Goal: Information Seeking & Learning: Find specific page/section

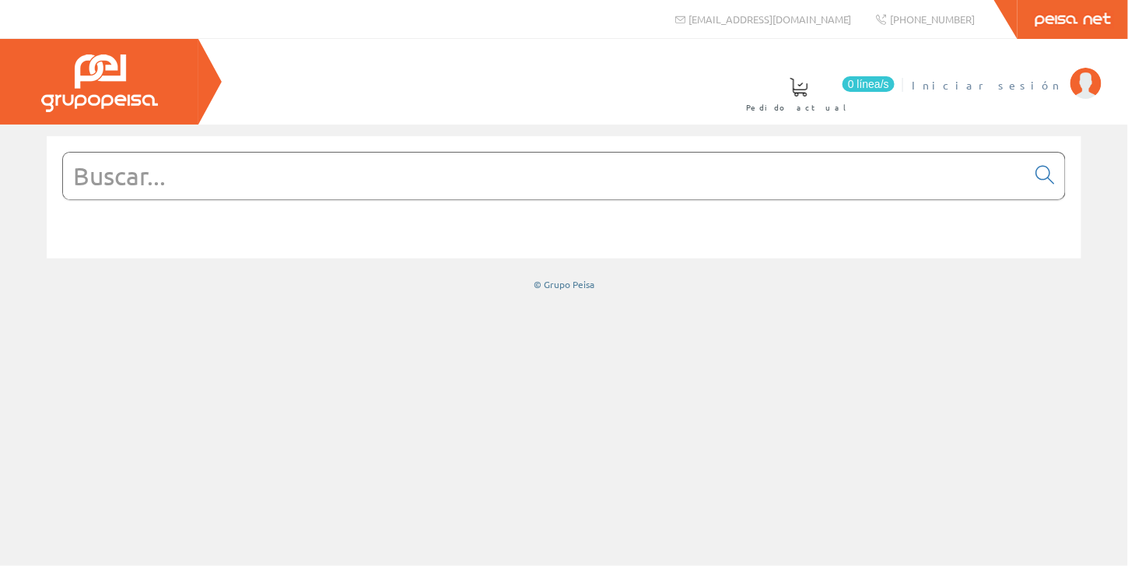
click at [1032, 89] on span "Iniciar sesión" at bounding box center [987, 85] width 151 height 16
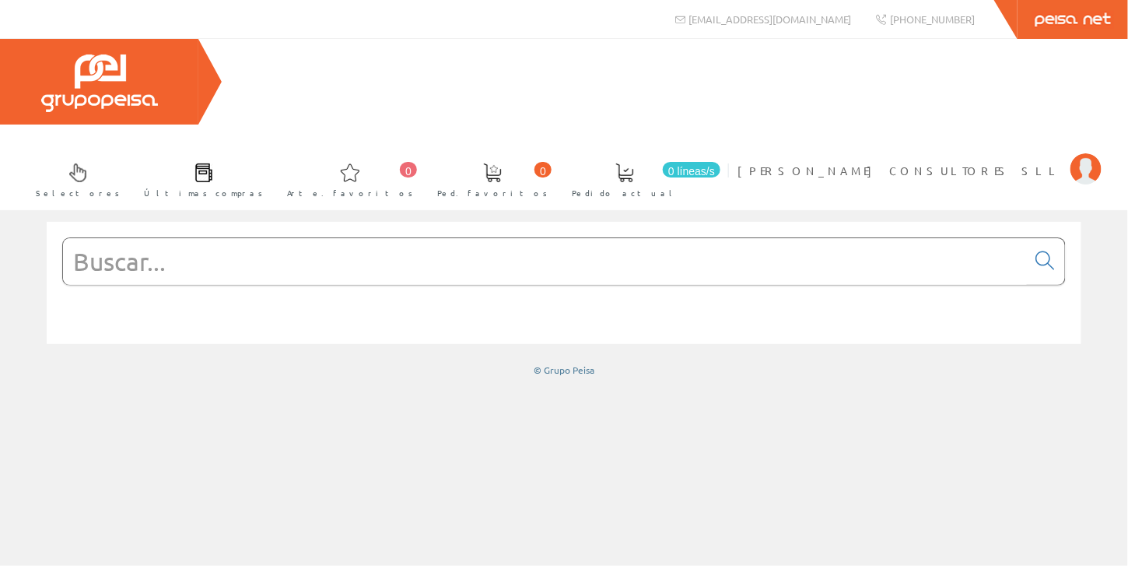
click at [191, 238] on input "text" at bounding box center [545, 261] width 964 height 47
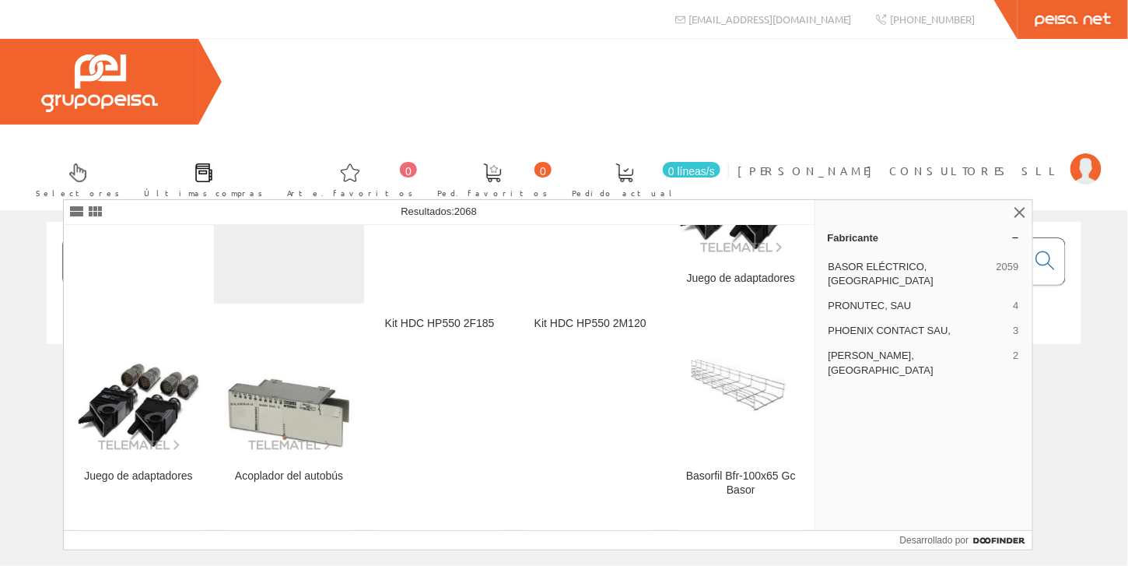
scroll to position [156, 0]
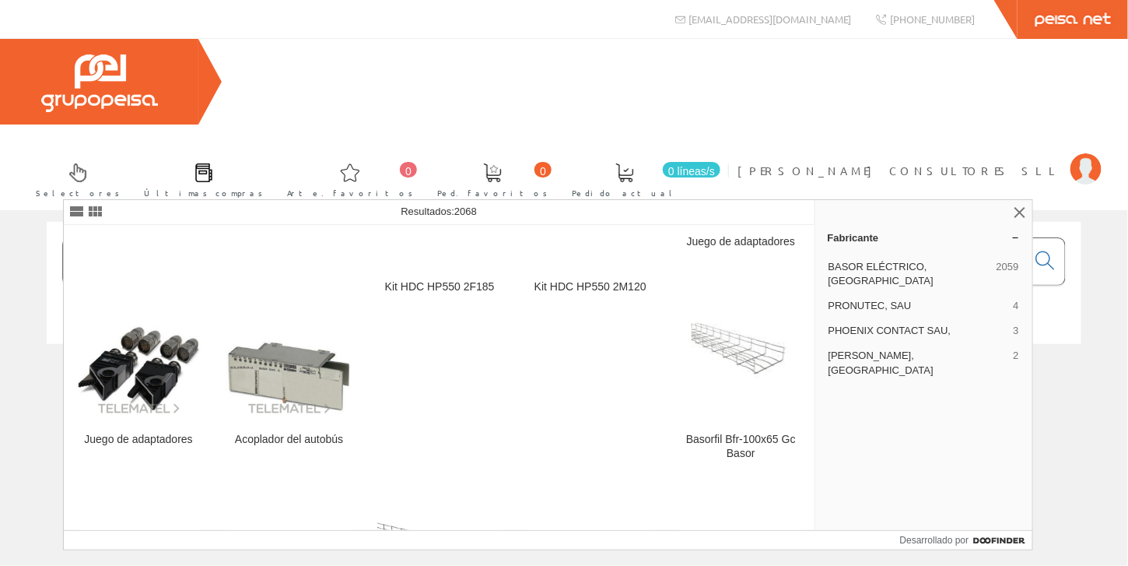
drag, startPoint x: 143, startPoint y: 171, endPoint x: 21, endPoint y: 169, distance: 122.2
click at [21, 222] on div "basor 27250 © Grupo Peisa" at bounding box center [564, 299] width 1128 height 155
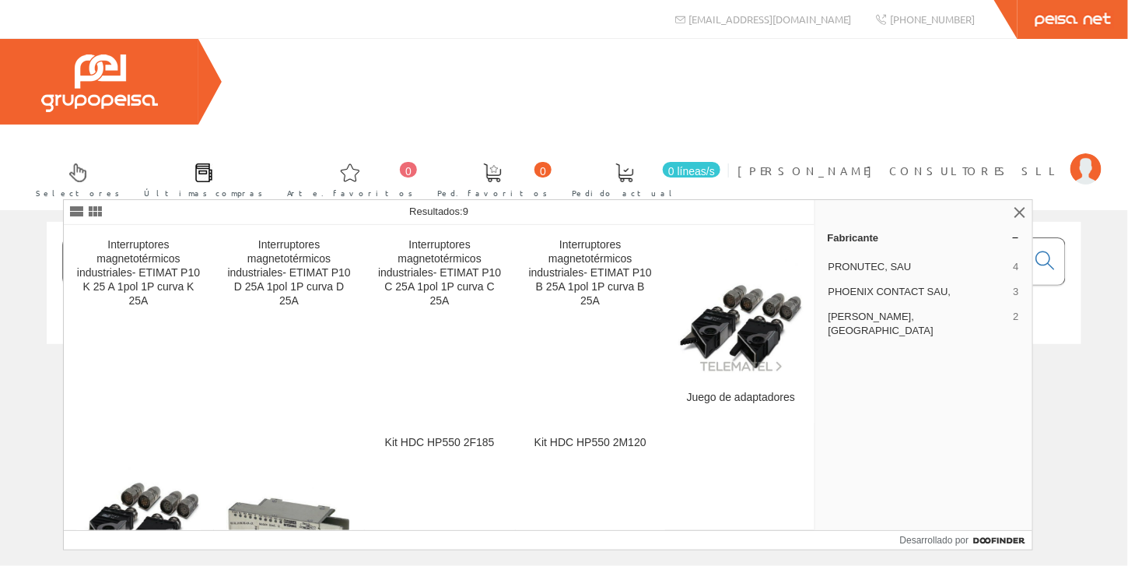
click at [74, 238] on input "27250" at bounding box center [545, 261] width 964 height 47
drag, startPoint x: 205, startPoint y: 181, endPoint x: 0, endPoint y: 169, distance: 205.8
click at [0, 222] on div "27250 © Grupo Peisa" at bounding box center [564, 299] width 1128 height 155
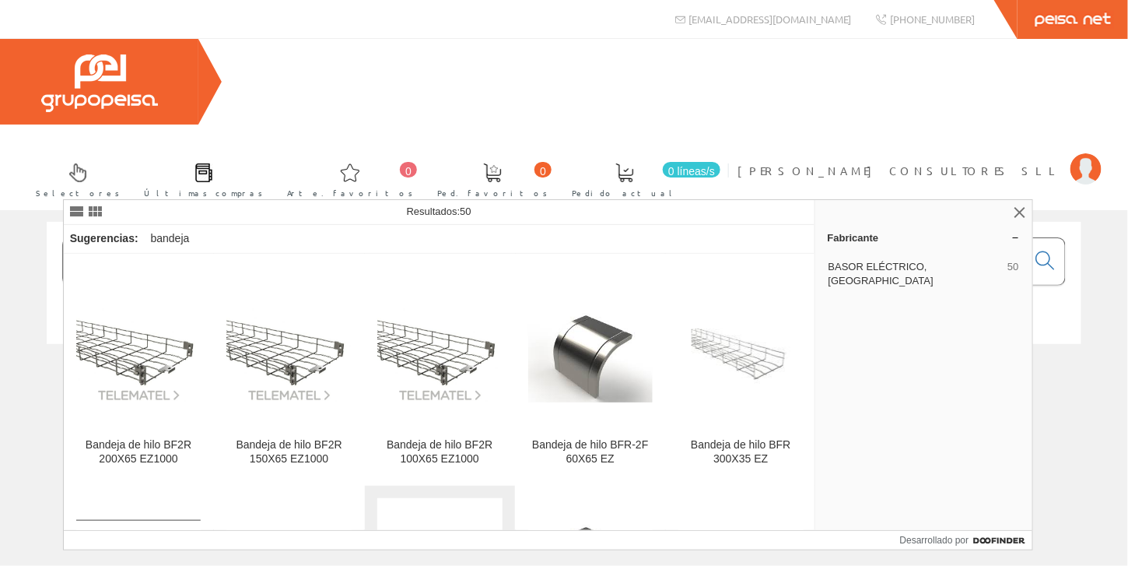
scroll to position [233, 0]
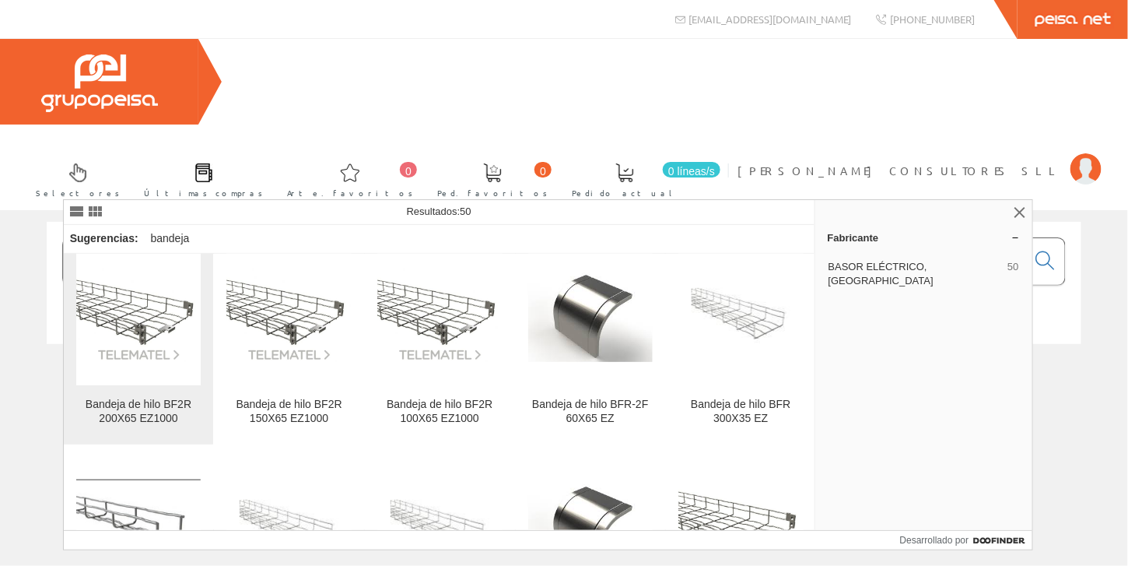
type input "bandeja hilo"
click at [128, 404] on font "Bandeja de hilo BF2R 200X65 EZ1000" at bounding box center [139, 411] width 106 height 26
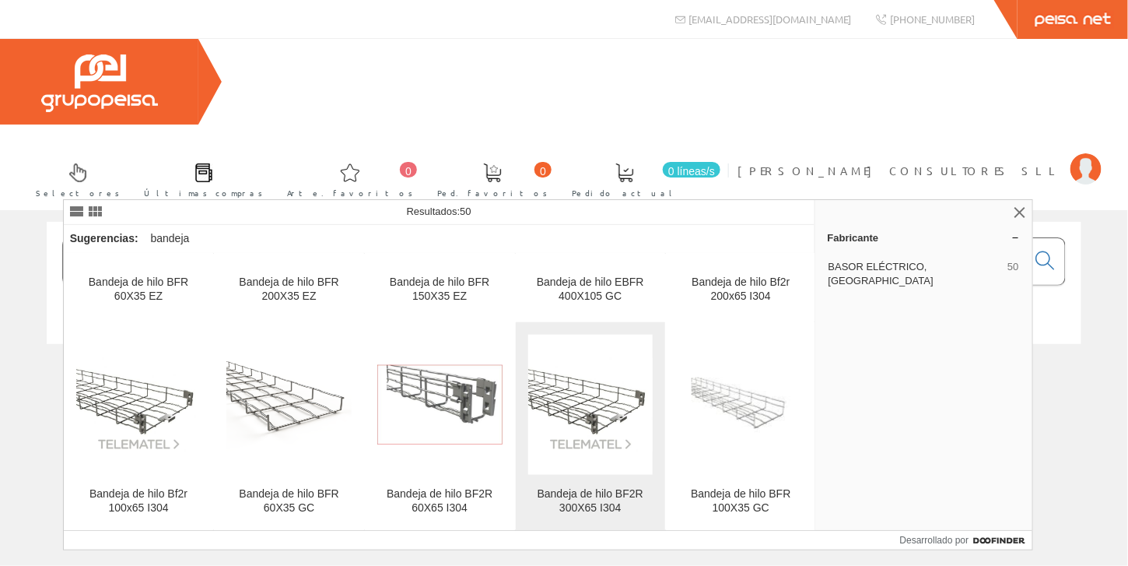
scroll to position [467, 0]
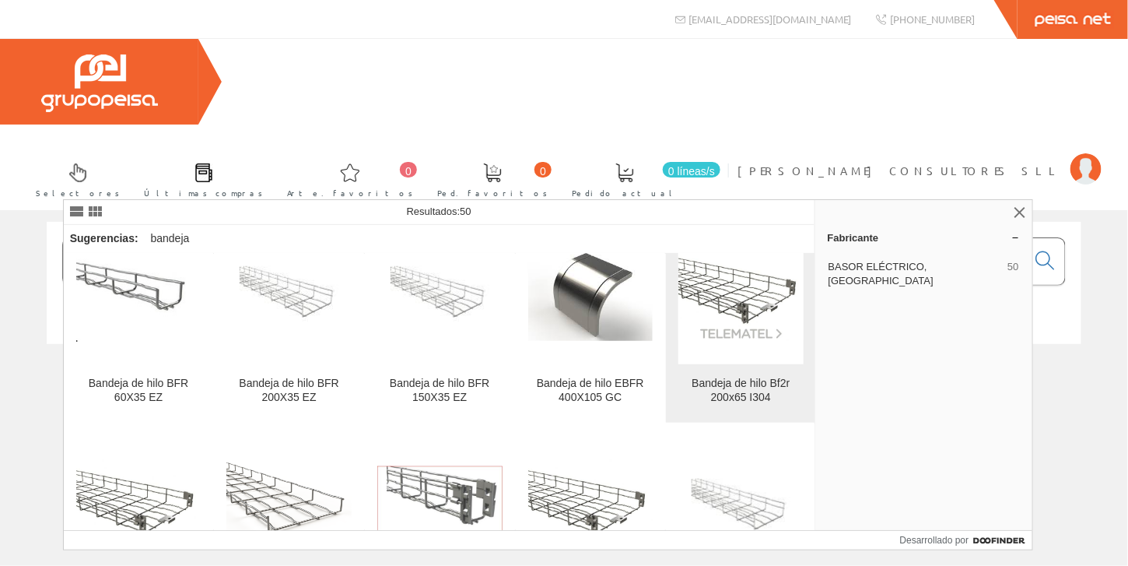
click at [741, 399] on font "Bandeja de hilo Bf2r 200x65 I304" at bounding box center [741, 390] width 98 height 26
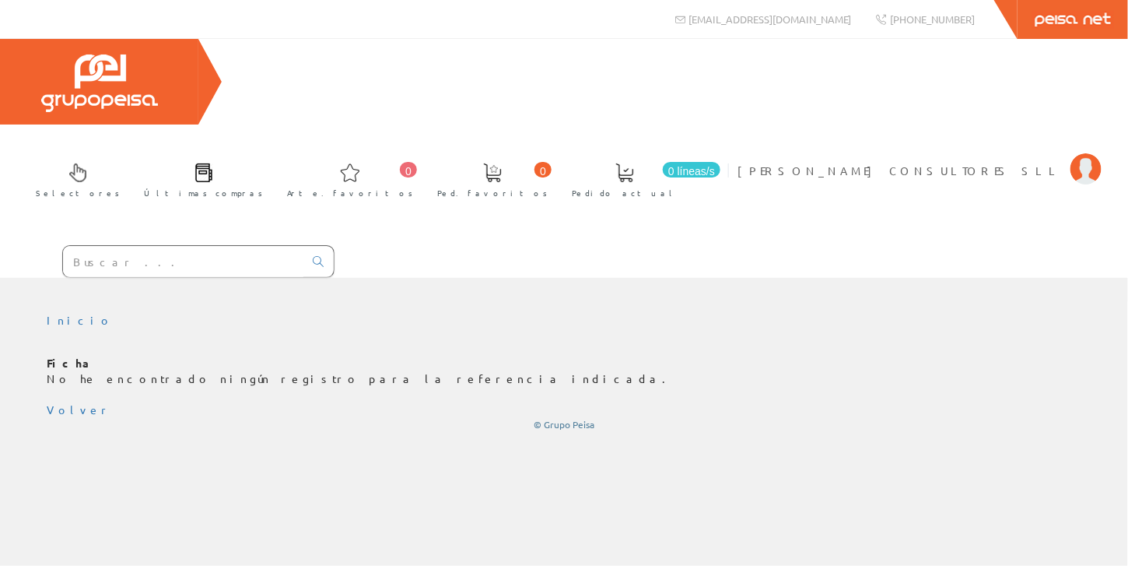
click at [79, 246] on input "text" at bounding box center [183, 261] width 240 height 31
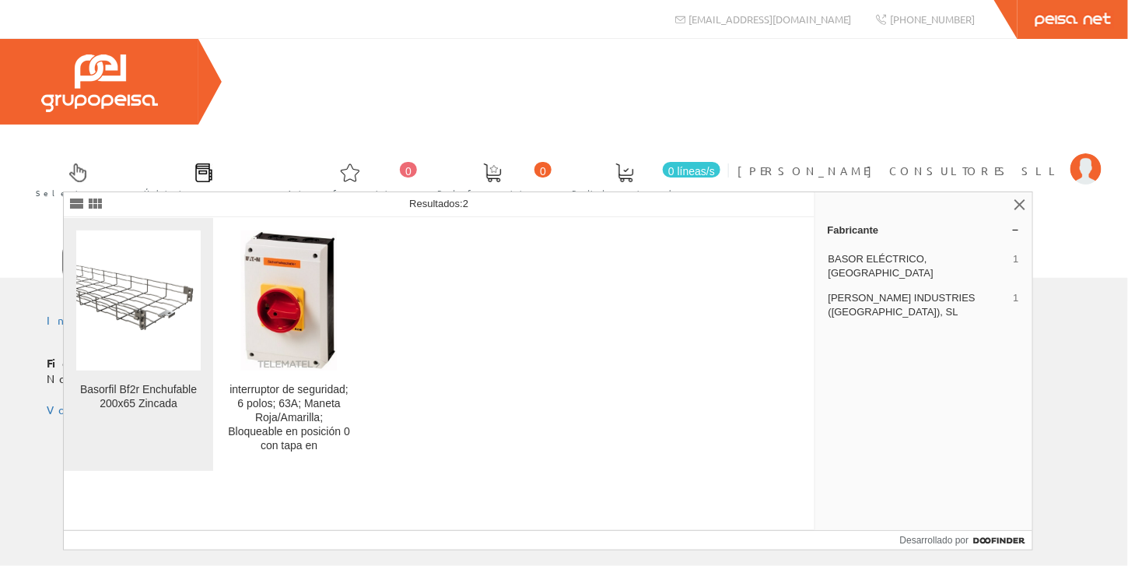
type input "207250"
click at [145, 394] on font "Basorfil Bf2r Enchufable 200x65 Zincada" at bounding box center [138, 396] width 117 height 26
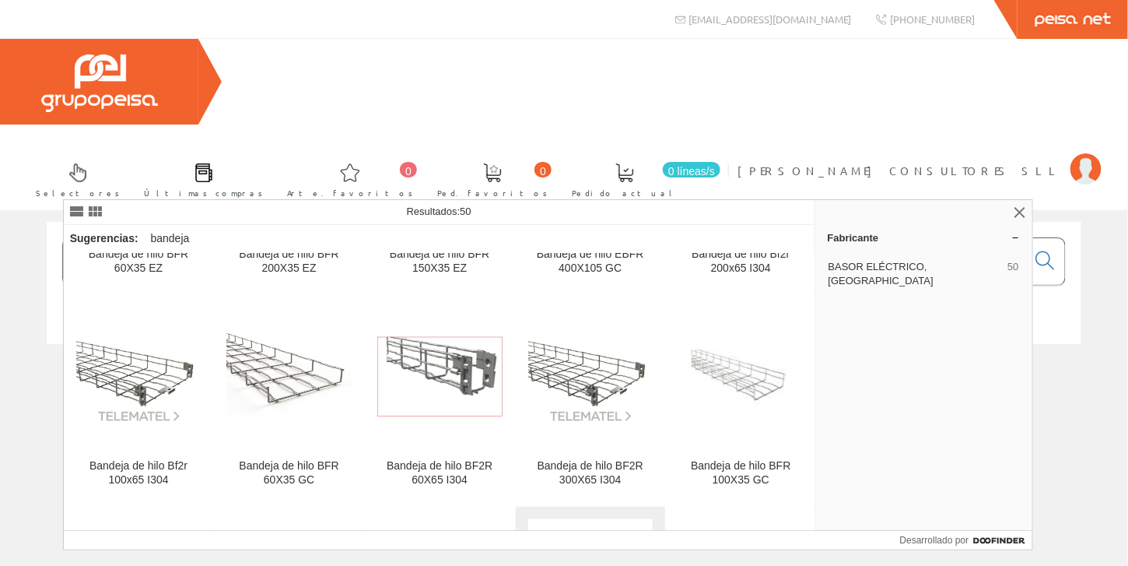
scroll to position [622, 0]
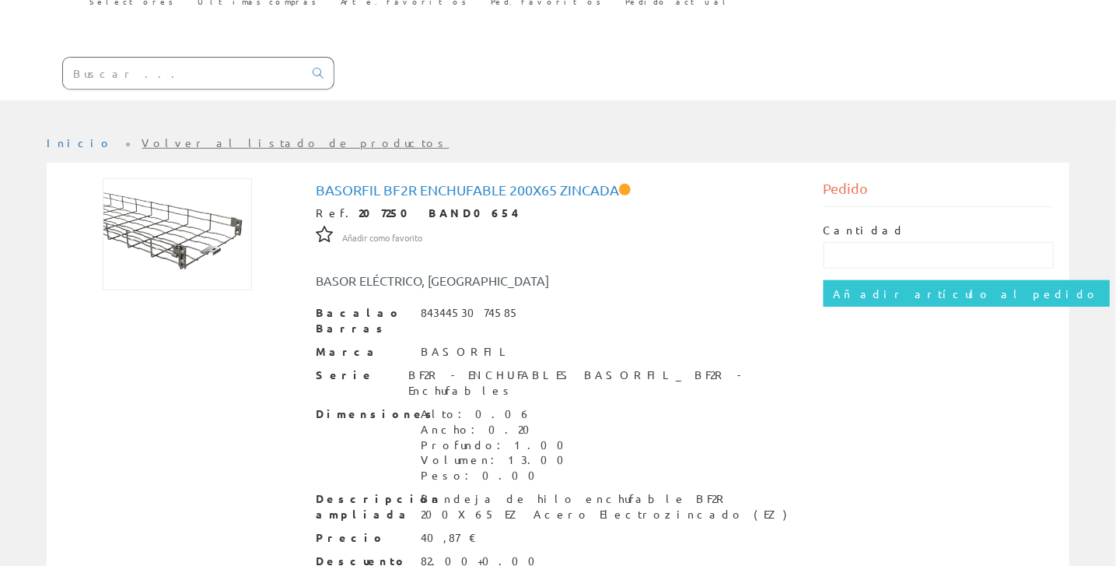
scroll to position [202, 0]
